Goal: Task Accomplishment & Management: Manage account settings

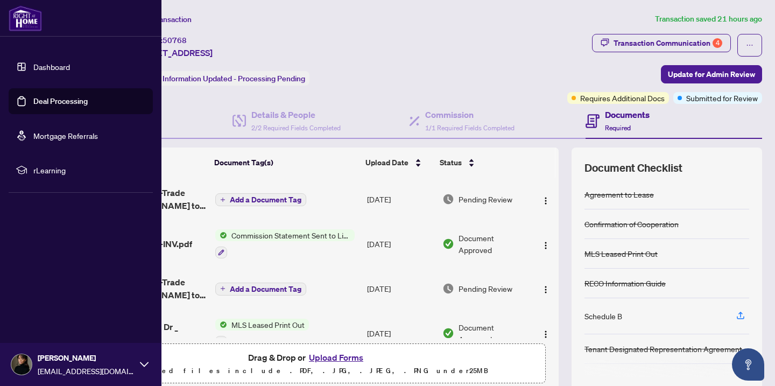
click at [39, 69] on link "Dashboard" at bounding box center [51, 67] width 37 height 10
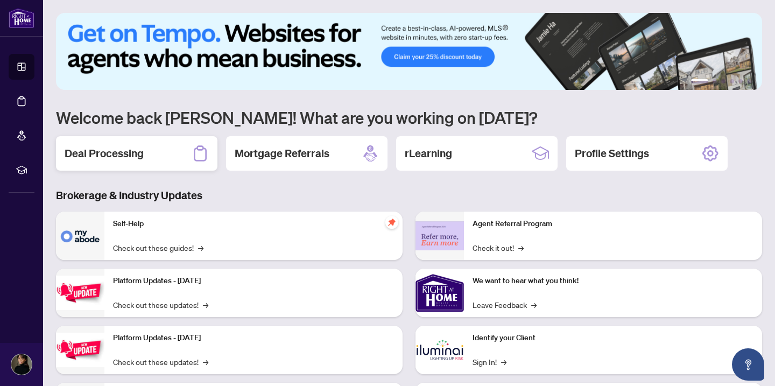
click at [182, 156] on div "Deal Processing" at bounding box center [136, 153] width 161 height 34
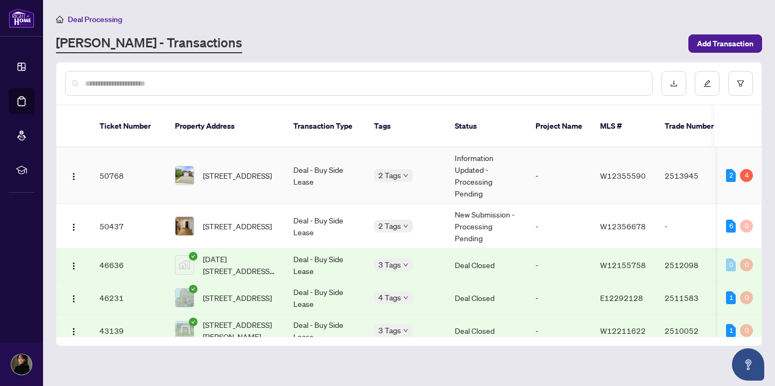
click at [240, 170] on span "[STREET_ADDRESS]" at bounding box center [237, 176] width 69 height 12
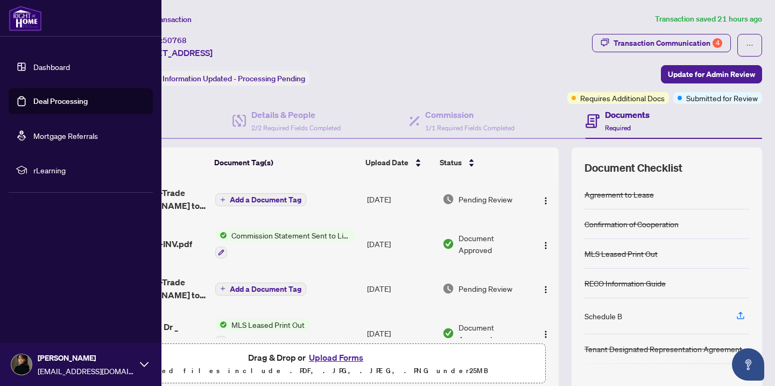
click at [36, 69] on link "Dashboard" at bounding box center [51, 67] width 37 height 10
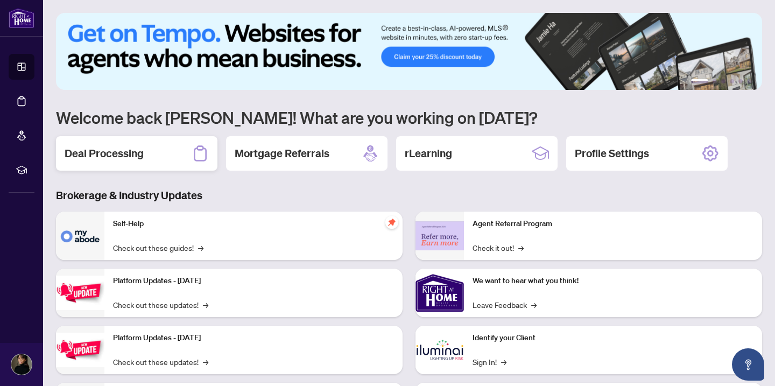
click at [172, 150] on div "Deal Processing" at bounding box center [136, 153] width 161 height 34
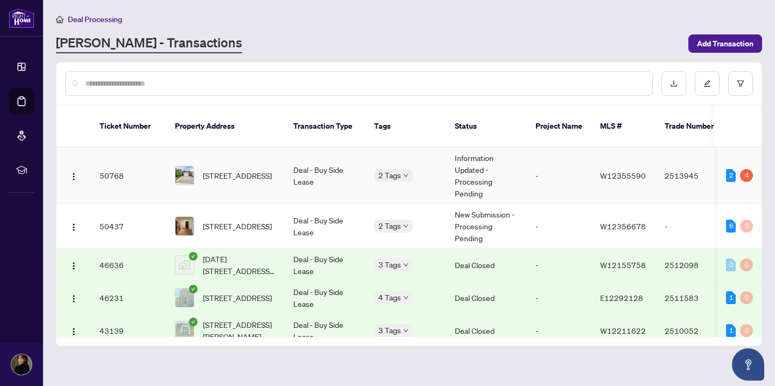
click at [221, 187] on td "[STREET_ADDRESS]" at bounding box center [225, 175] width 118 height 57
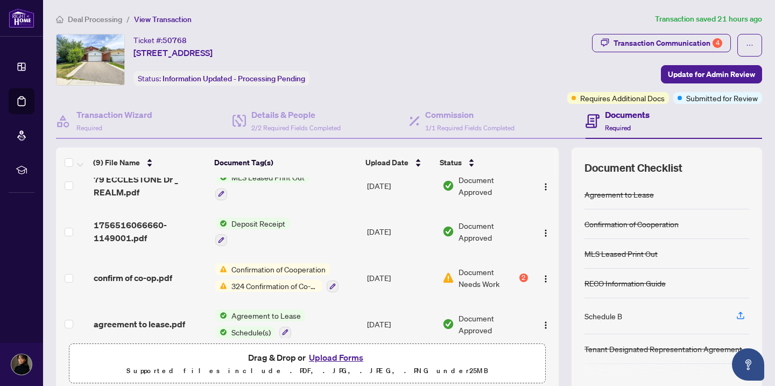
scroll to position [150, 0]
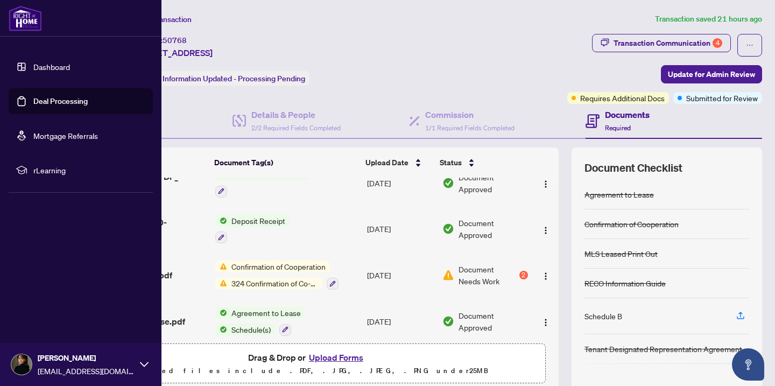
click at [33, 62] on link "Dashboard" at bounding box center [51, 67] width 37 height 10
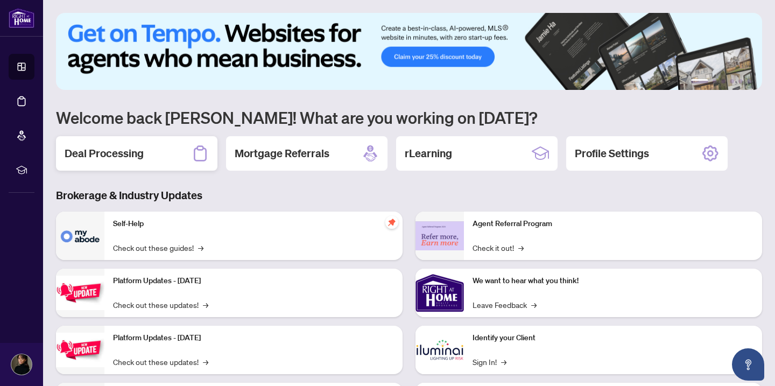
click at [194, 154] on icon at bounding box center [200, 153] width 13 height 16
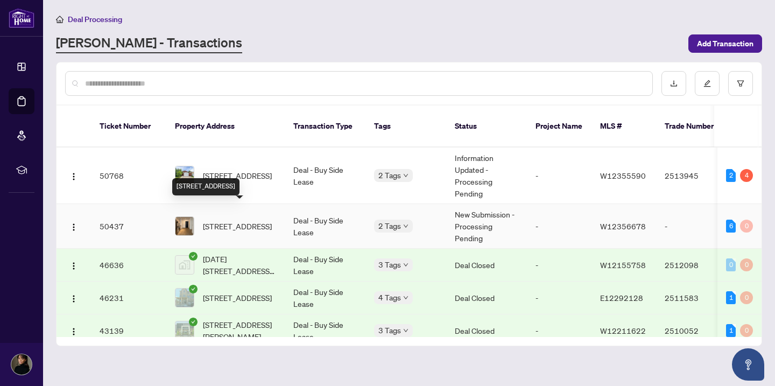
click at [251, 225] on span "[STREET_ADDRESS]" at bounding box center [237, 226] width 69 height 12
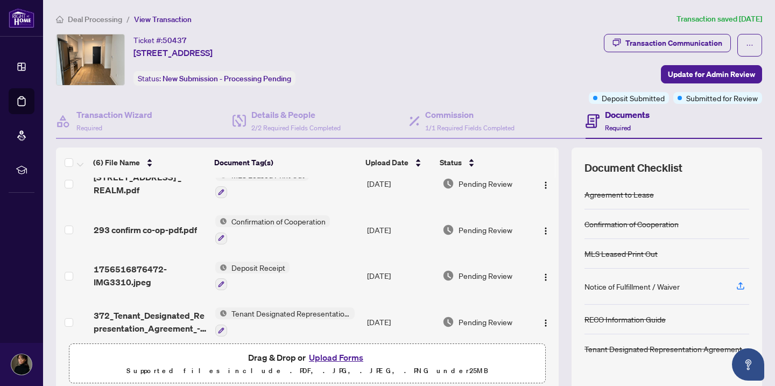
scroll to position [22, 0]
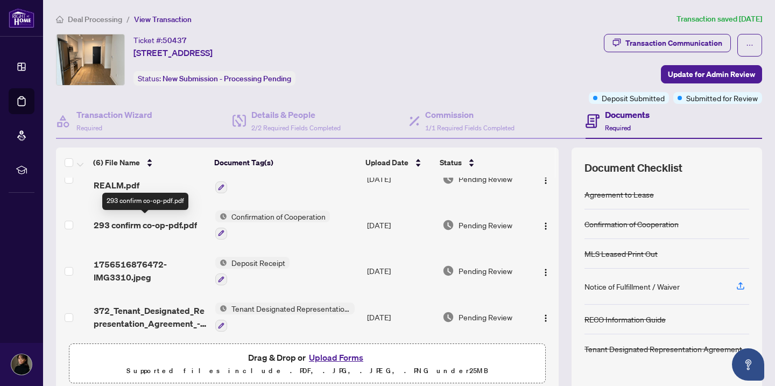
click at [168, 222] on span "293 confirm co-op-pdf.pdf" at bounding box center [145, 225] width 103 height 13
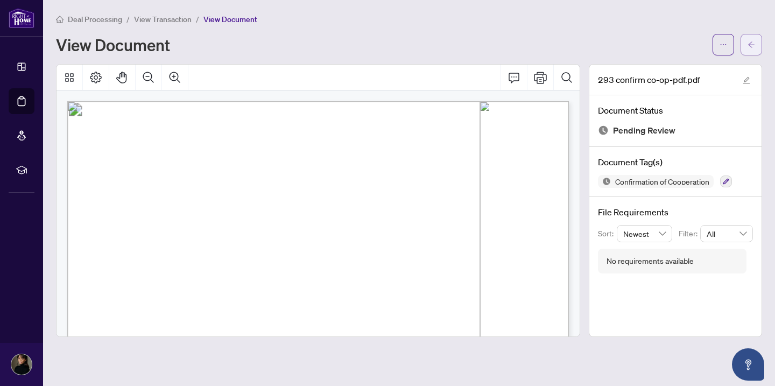
click at [753, 47] on icon "arrow-left" at bounding box center [752, 45] width 8 height 8
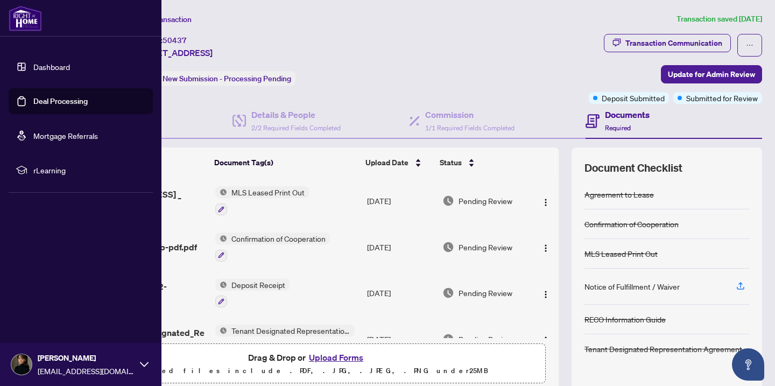
click at [33, 65] on link "Dashboard" at bounding box center [51, 67] width 37 height 10
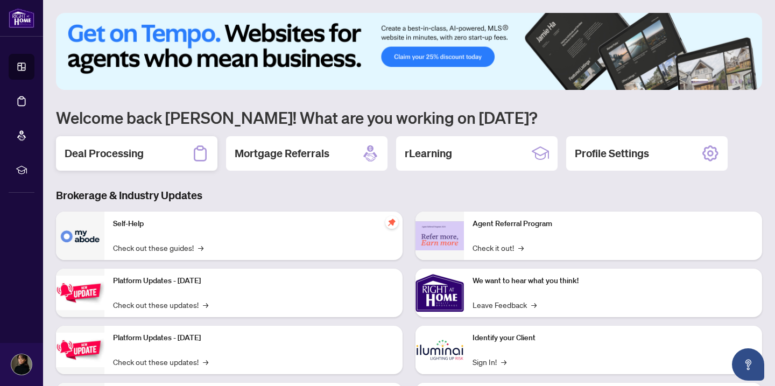
click at [177, 148] on div "Deal Processing" at bounding box center [136, 153] width 161 height 34
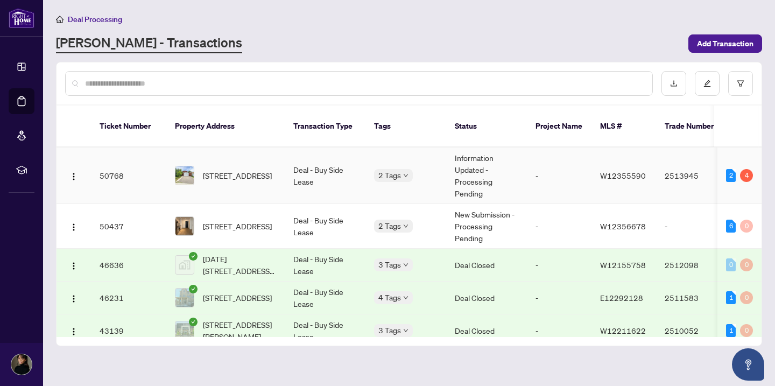
click at [249, 148] on td "[STREET_ADDRESS]" at bounding box center [225, 175] width 118 height 57
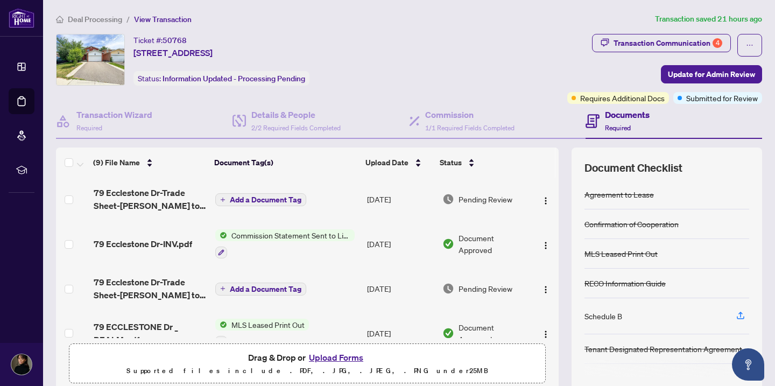
click at [245, 160] on th "Document Tag(s)" at bounding box center [285, 162] width 151 height 30
click at [250, 159] on th "Document Tag(s)" at bounding box center [285, 162] width 151 height 30
click at [245, 159] on th "Document Tag(s)" at bounding box center [285, 162] width 151 height 30
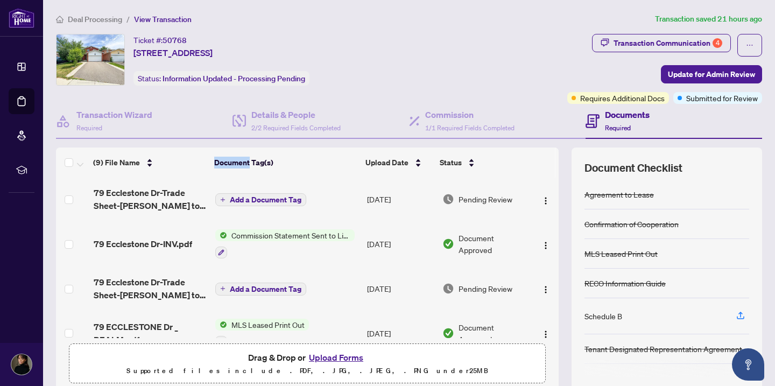
click at [245, 159] on th "Document Tag(s)" at bounding box center [285, 162] width 151 height 30
click at [254, 160] on th "Document Tag(s)" at bounding box center [285, 162] width 151 height 30
